Goal: Transaction & Acquisition: Subscribe to service/newsletter

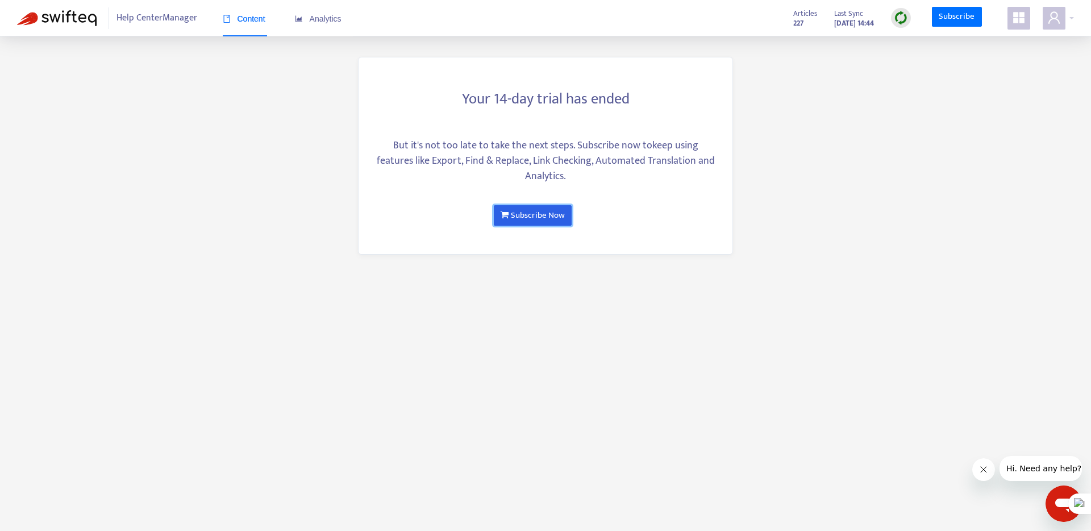
click at [543, 214] on link "Subscribe Now" at bounding box center [533, 215] width 78 height 20
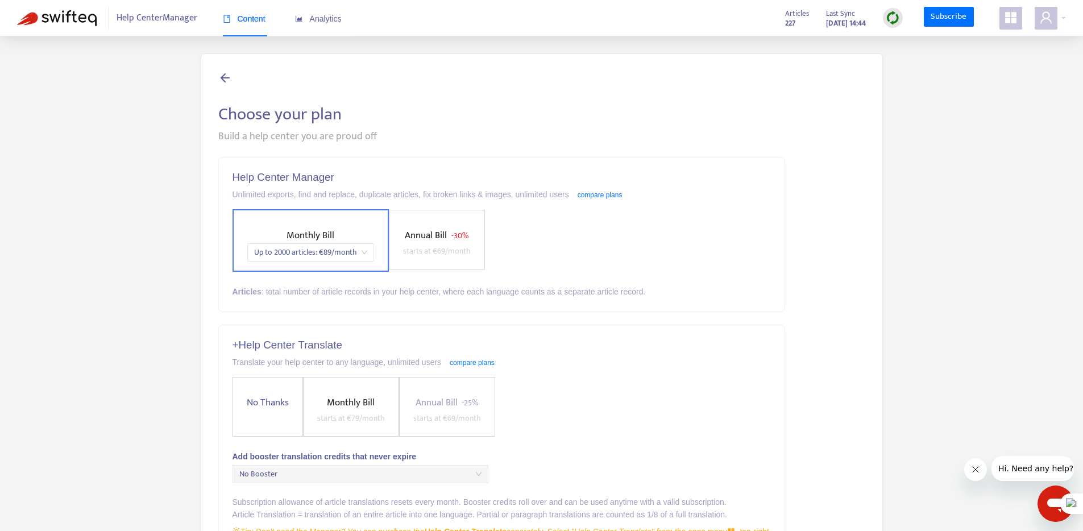
click at [316, 225] on label "Monthly Bill Up to 2000 articles : € 89 /month" at bounding box center [310, 240] width 156 height 63
click at [261, 397] on span "No Thanks" at bounding box center [267, 402] width 51 height 15
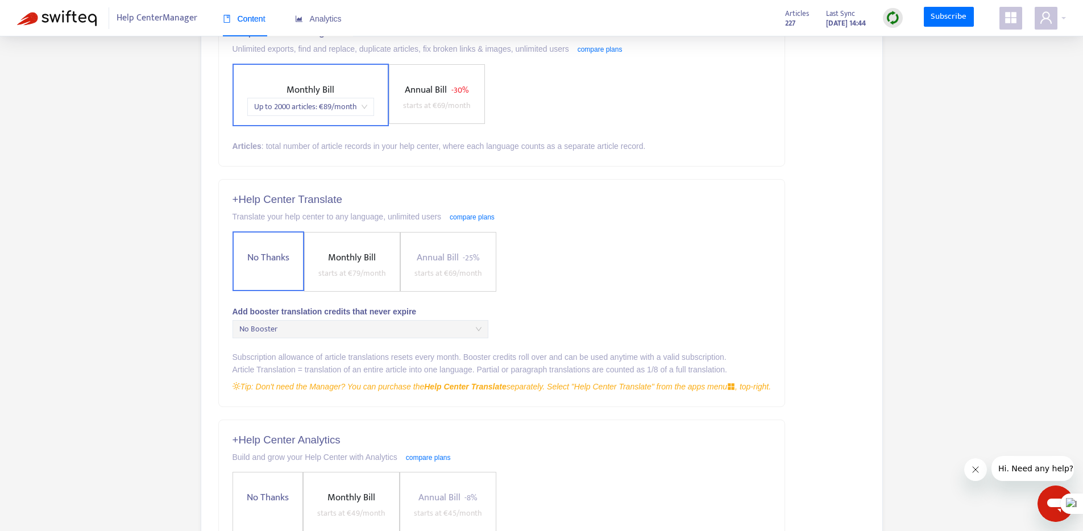
scroll to position [232, 0]
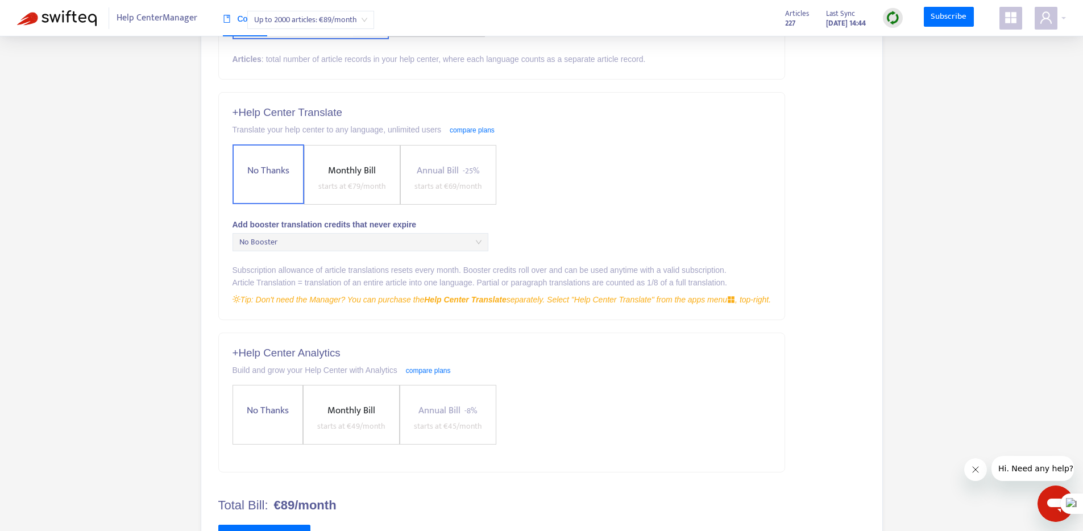
click at [280, 414] on span "No Thanks" at bounding box center [267, 410] width 51 height 15
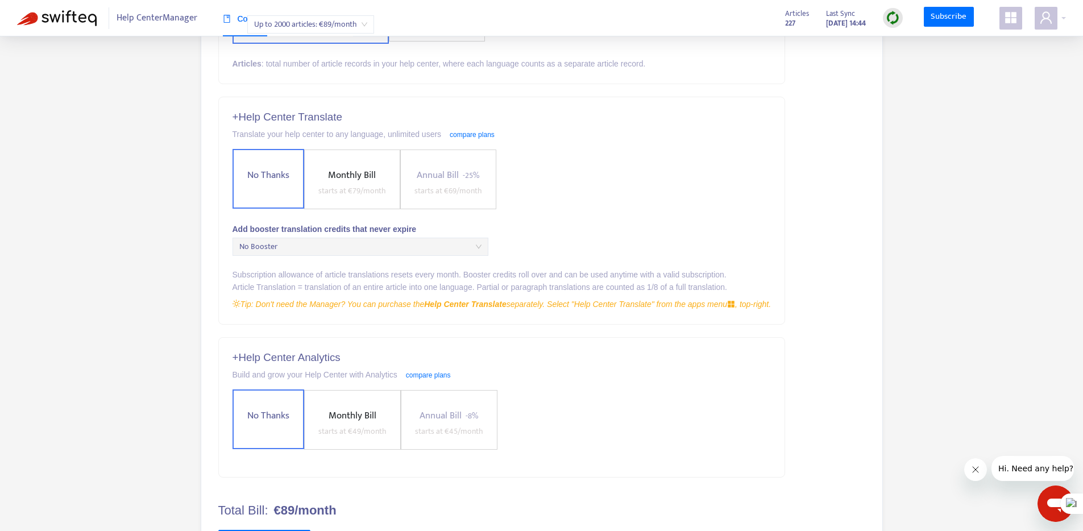
scroll to position [283, 0]
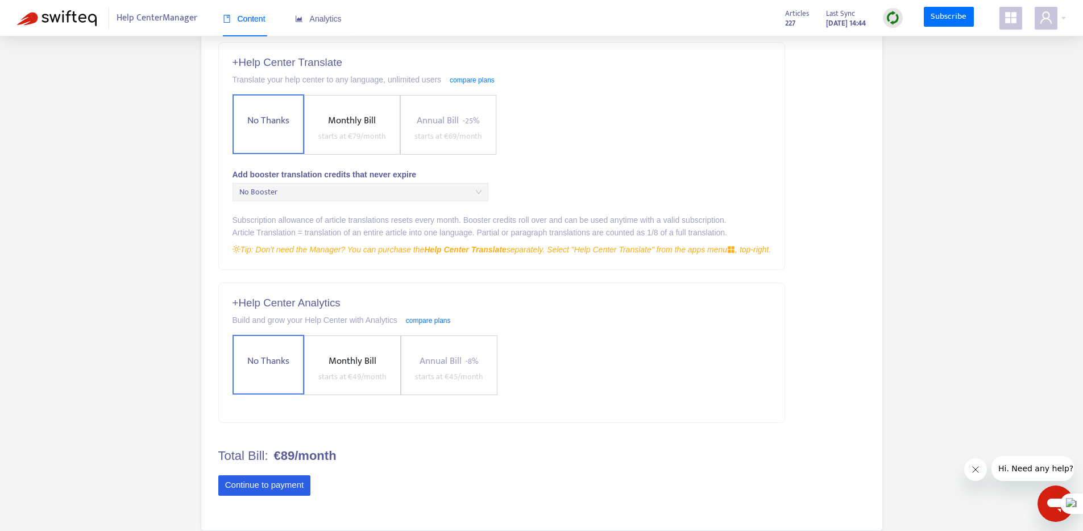
click at [250, 484] on button "Continue to payment" at bounding box center [264, 485] width 93 height 20
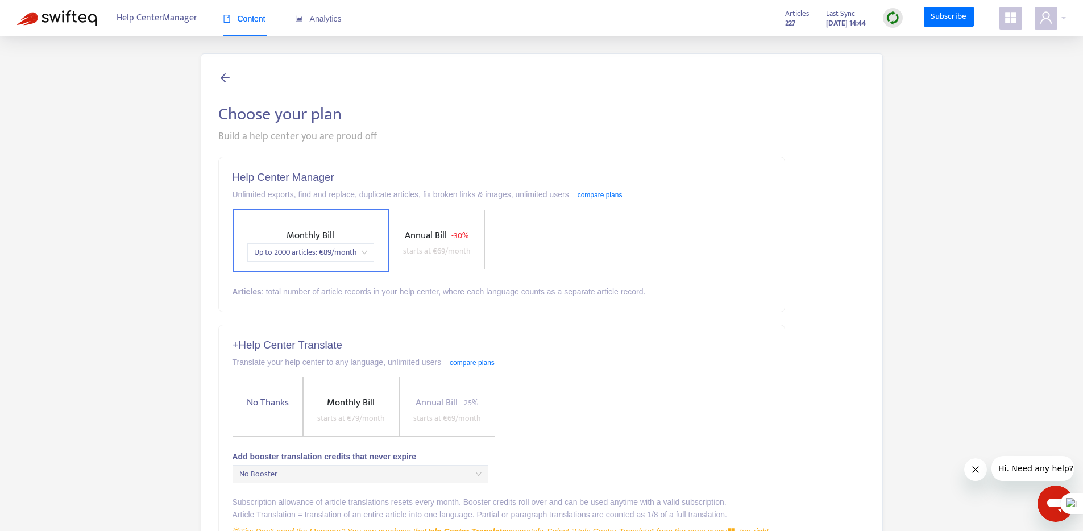
click at [450, 240] on span "Annual Bill - 30% starts at € 69 /month" at bounding box center [436, 243] width 77 height 30
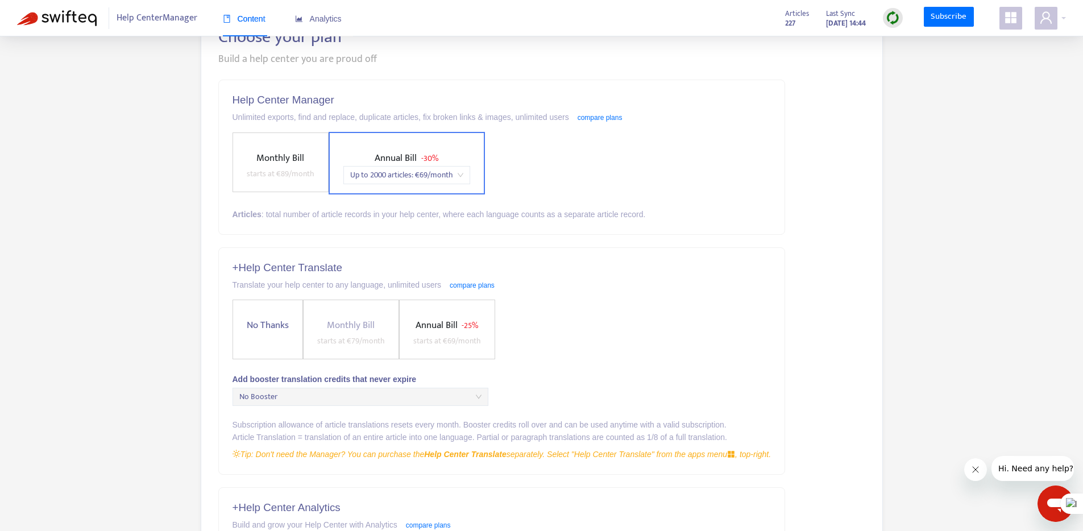
click at [261, 319] on span "No Thanks" at bounding box center [267, 325] width 51 height 15
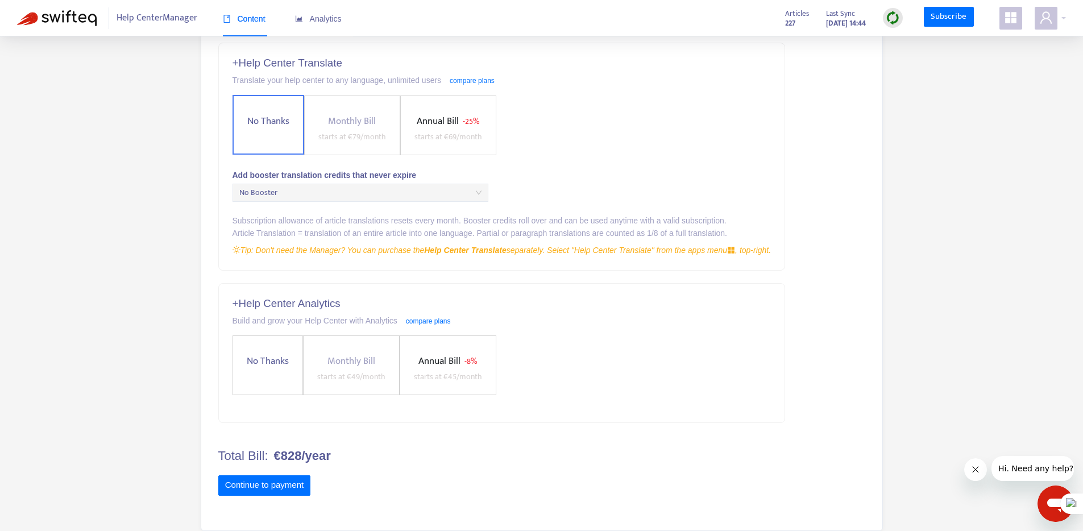
click at [258, 369] on label "No Thanks" at bounding box center [267, 365] width 70 height 60
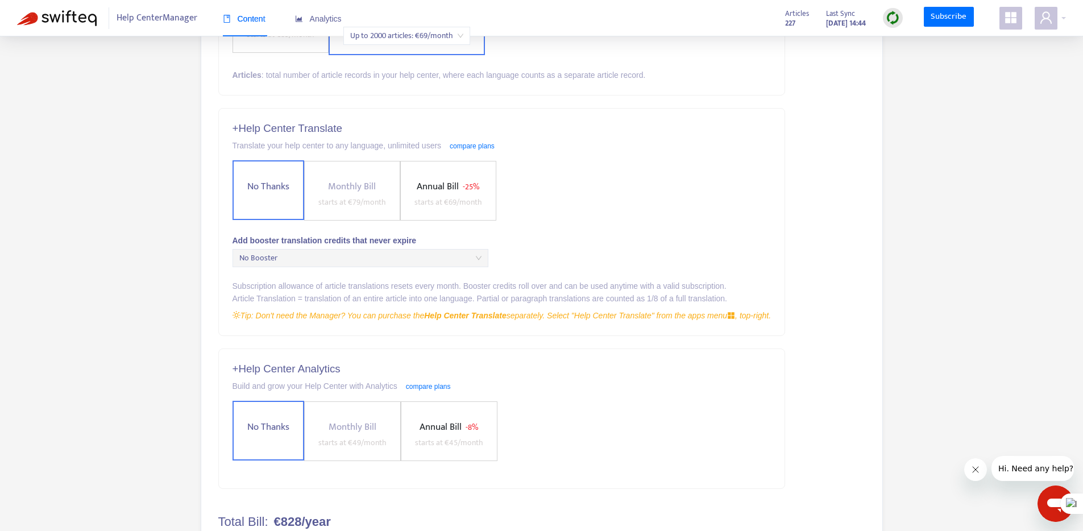
scroll to position [283, 0]
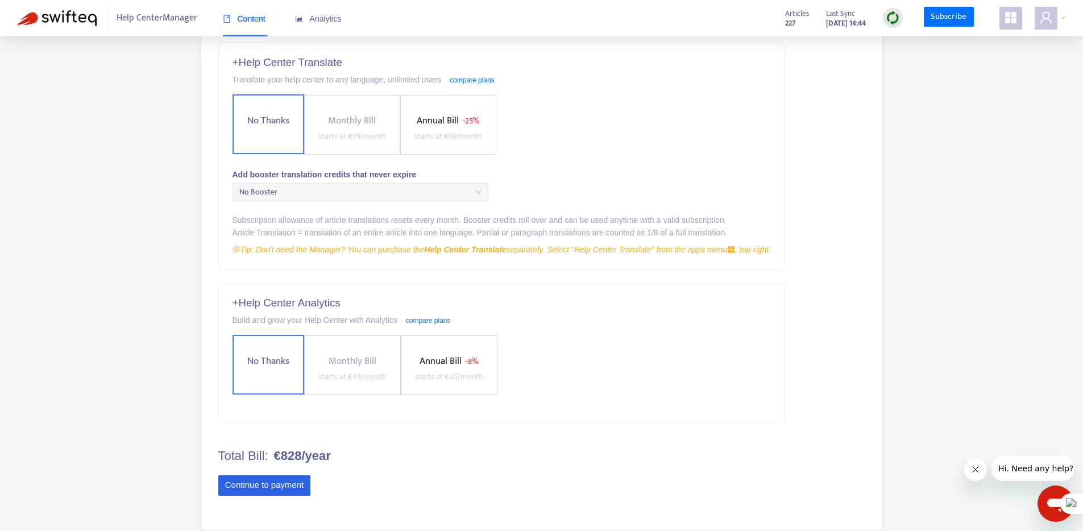
click at [276, 485] on button "Continue to payment" at bounding box center [264, 485] width 93 height 20
